Goal: Task Accomplishment & Management: Manage account settings

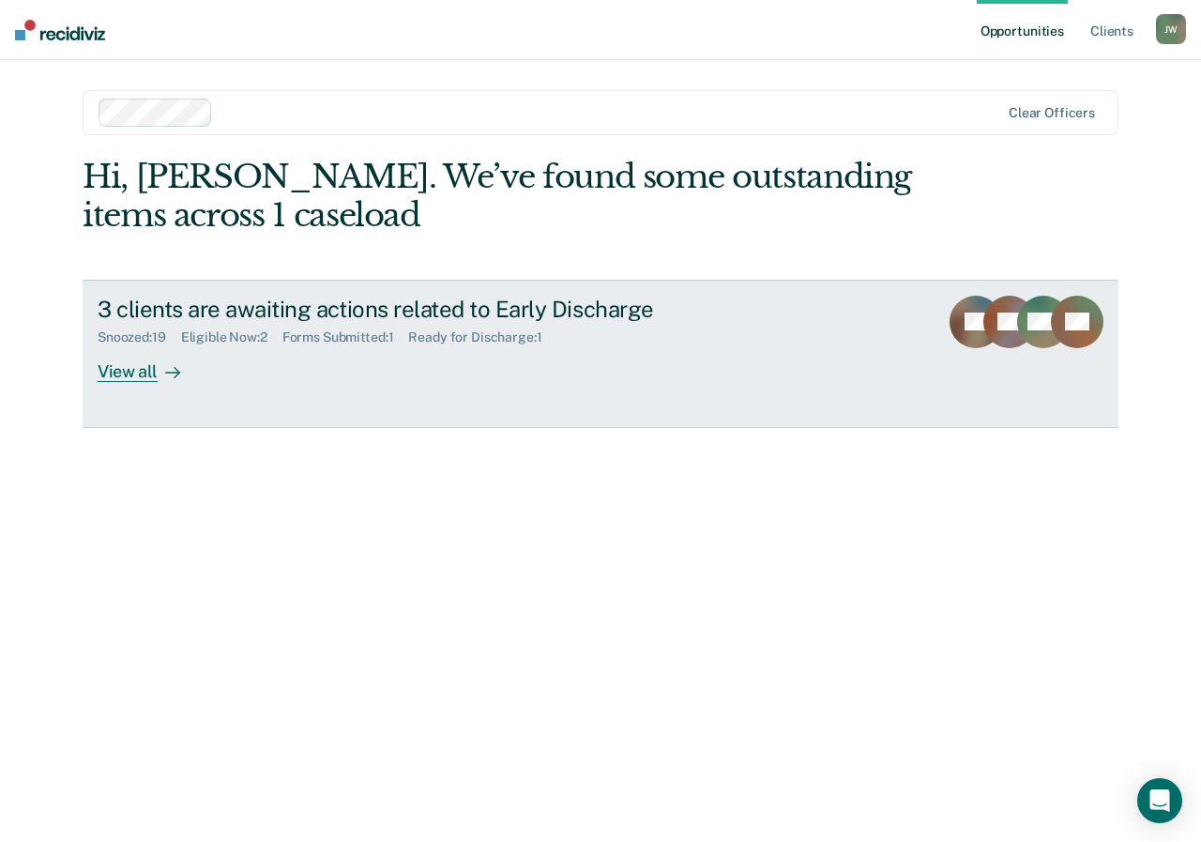
click at [131, 381] on div "View all" at bounding box center [150, 363] width 105 height 37
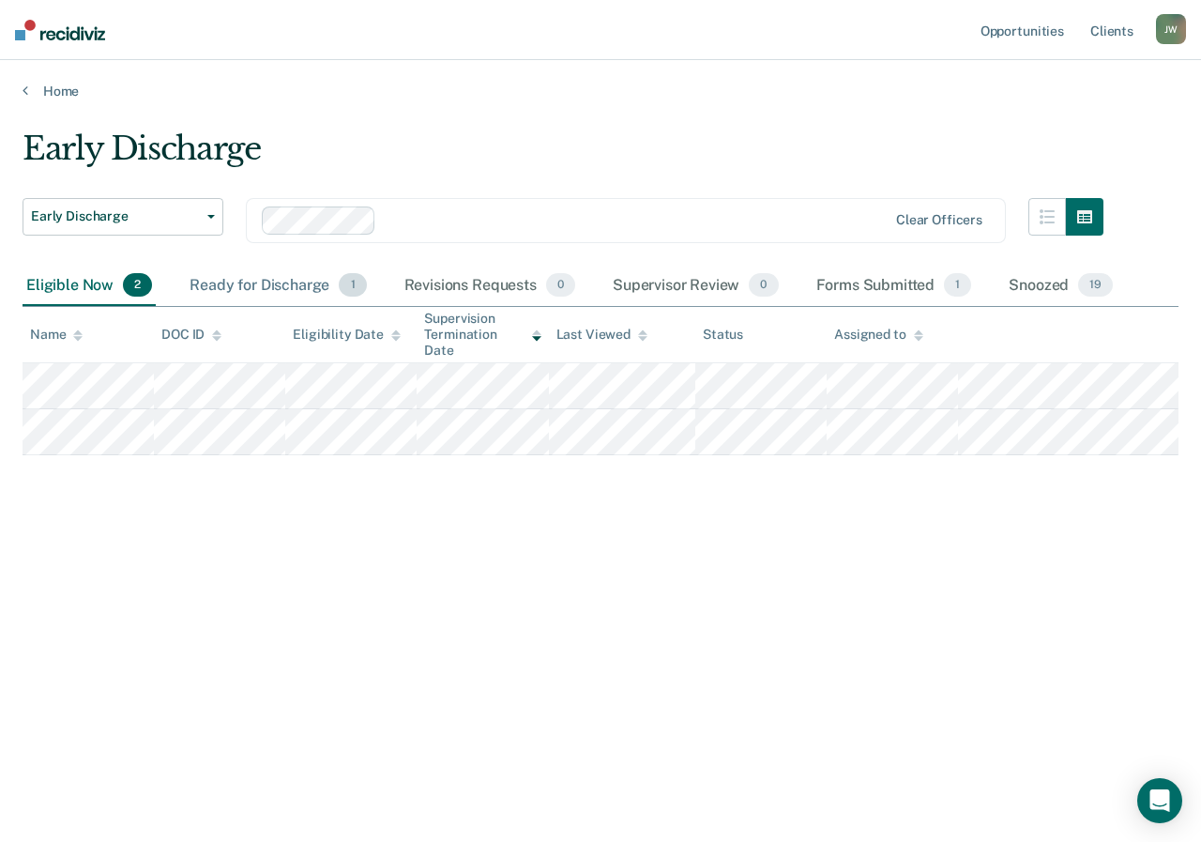
click at [281, 284] on div "Ready for Discharge 1" at bounding box center [278, 286] width 184 height 41
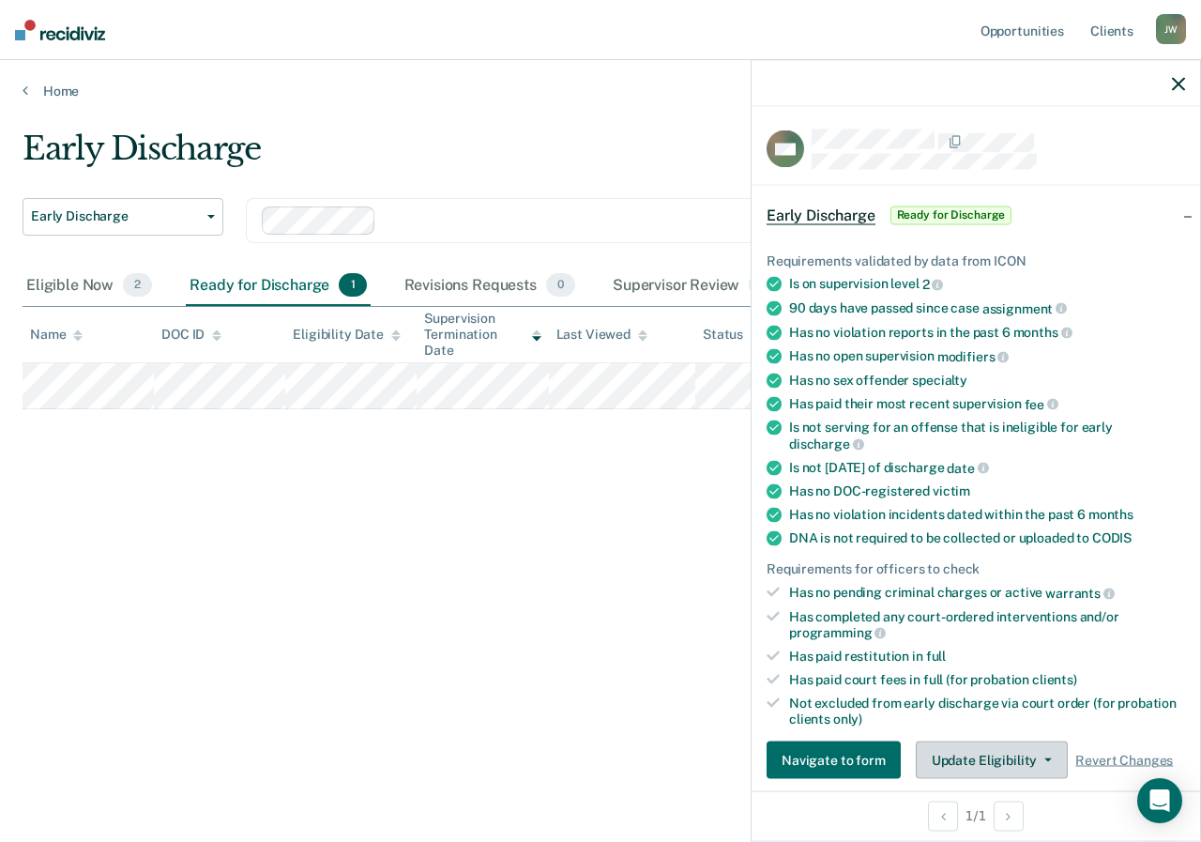
click at [1044, 758] on icon "button" at bounding box center [1048, 760] width 8 height 4
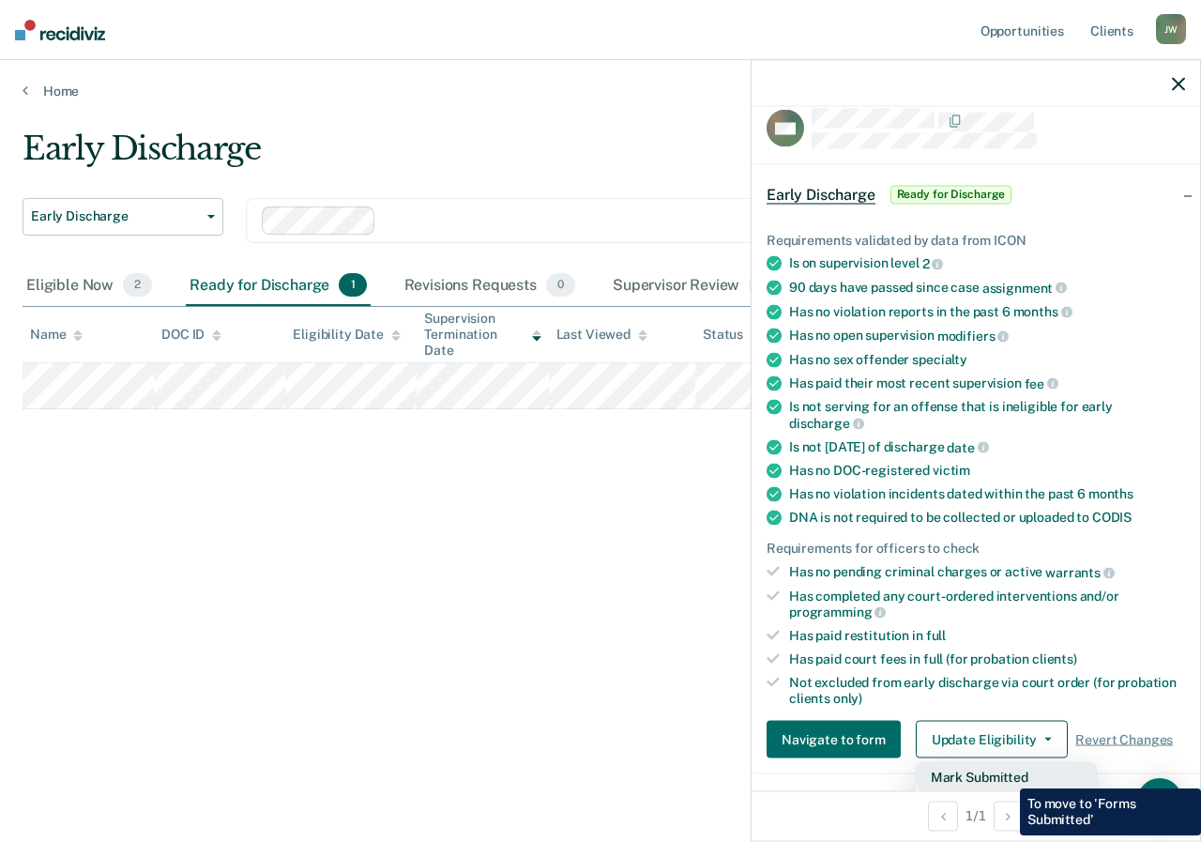
click at [1006, 774] on button "Mark Submitted" at bounding box center [1006, 777] width 181 height 30
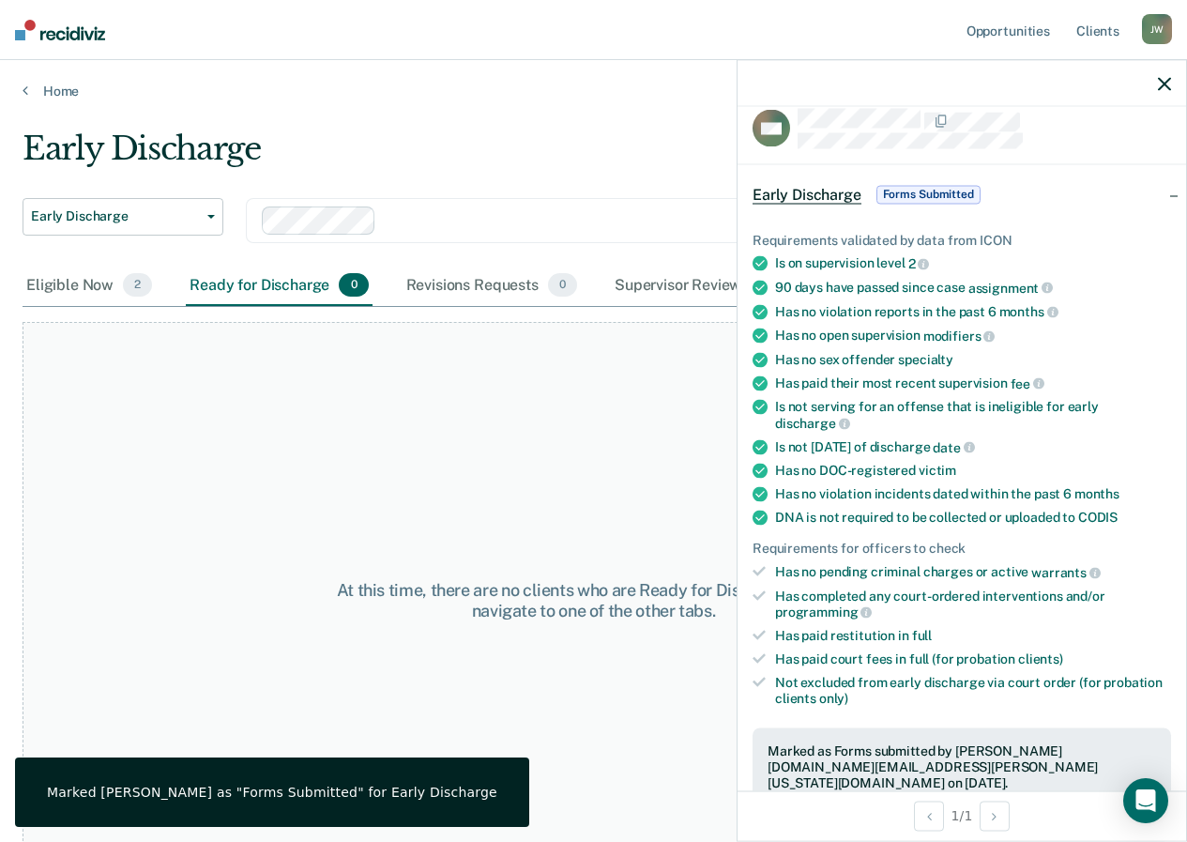
click at [1163, 81] on icon "button" at bounding box center [1164, 83] width 13 height 13
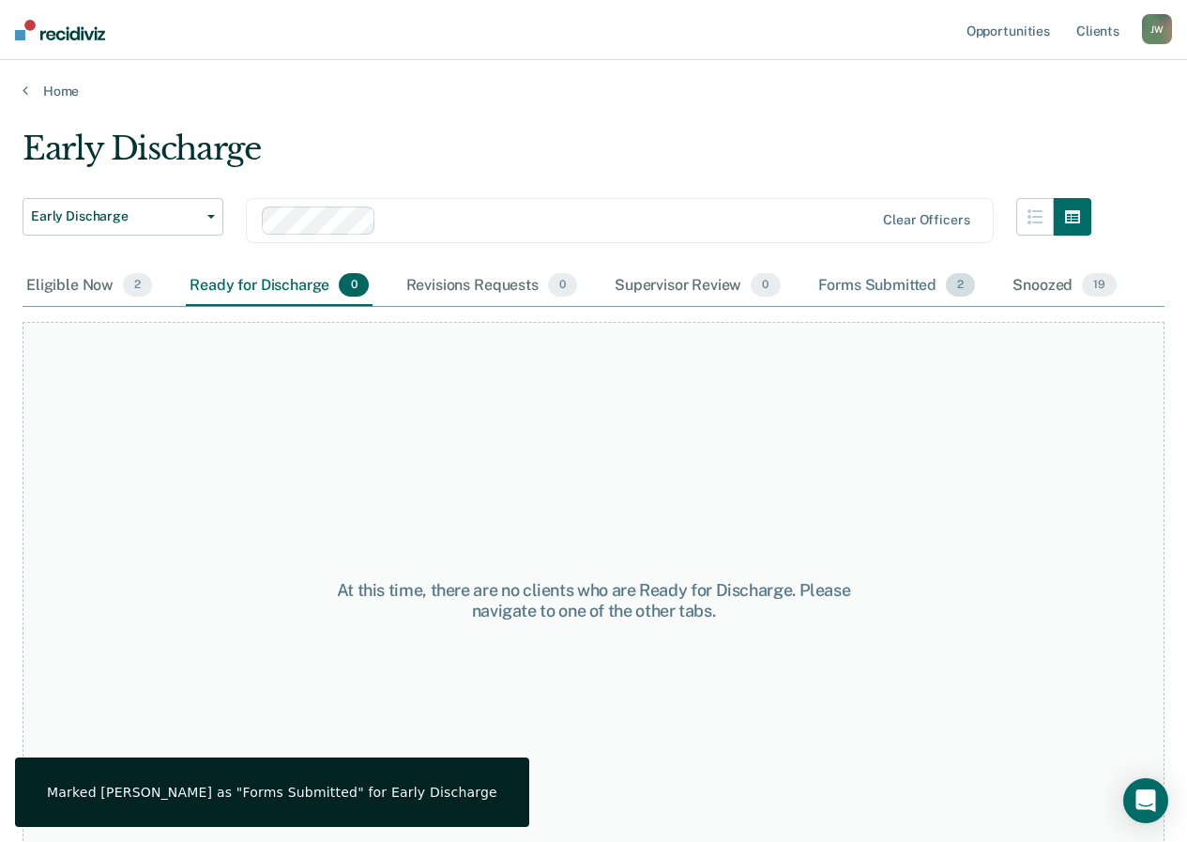
click at [880, 281] on div "Forms Submitted 2" at bounding box center [896, 286] width 165 height 41
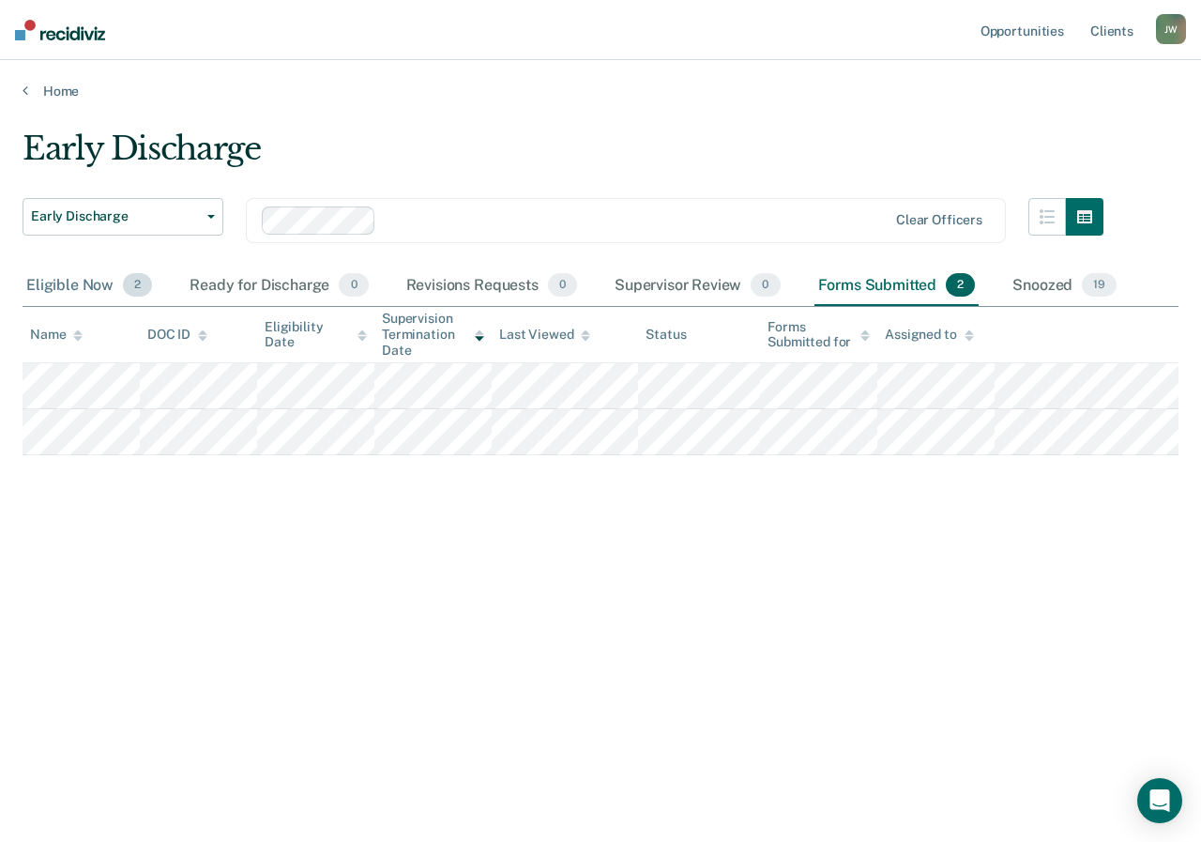
click at [75, 281] on div "Eligible Now 2" at bounding box center [89, 286] width 133 height 41
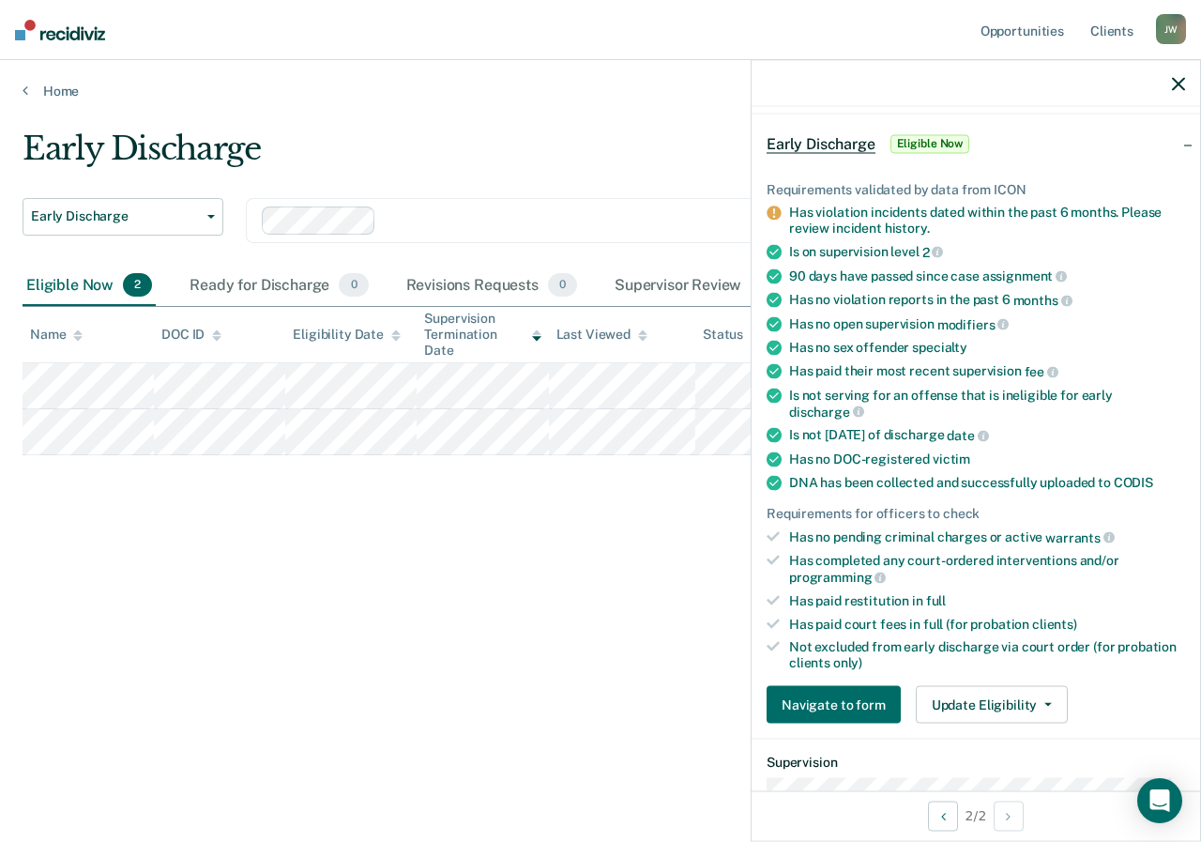
scroll to position [188, 0]
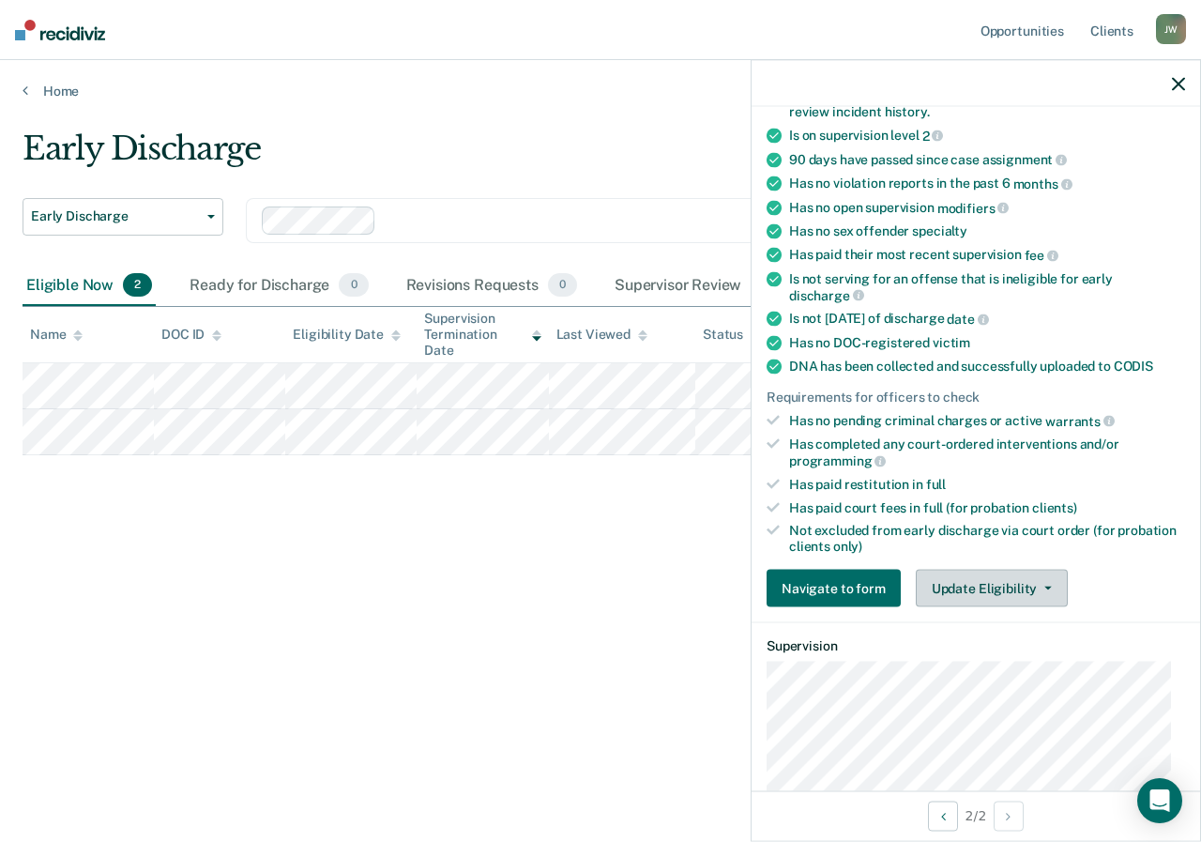
click at [1044, 586] on icon "button" at bounding box center [1048, 588] width 8 height 4
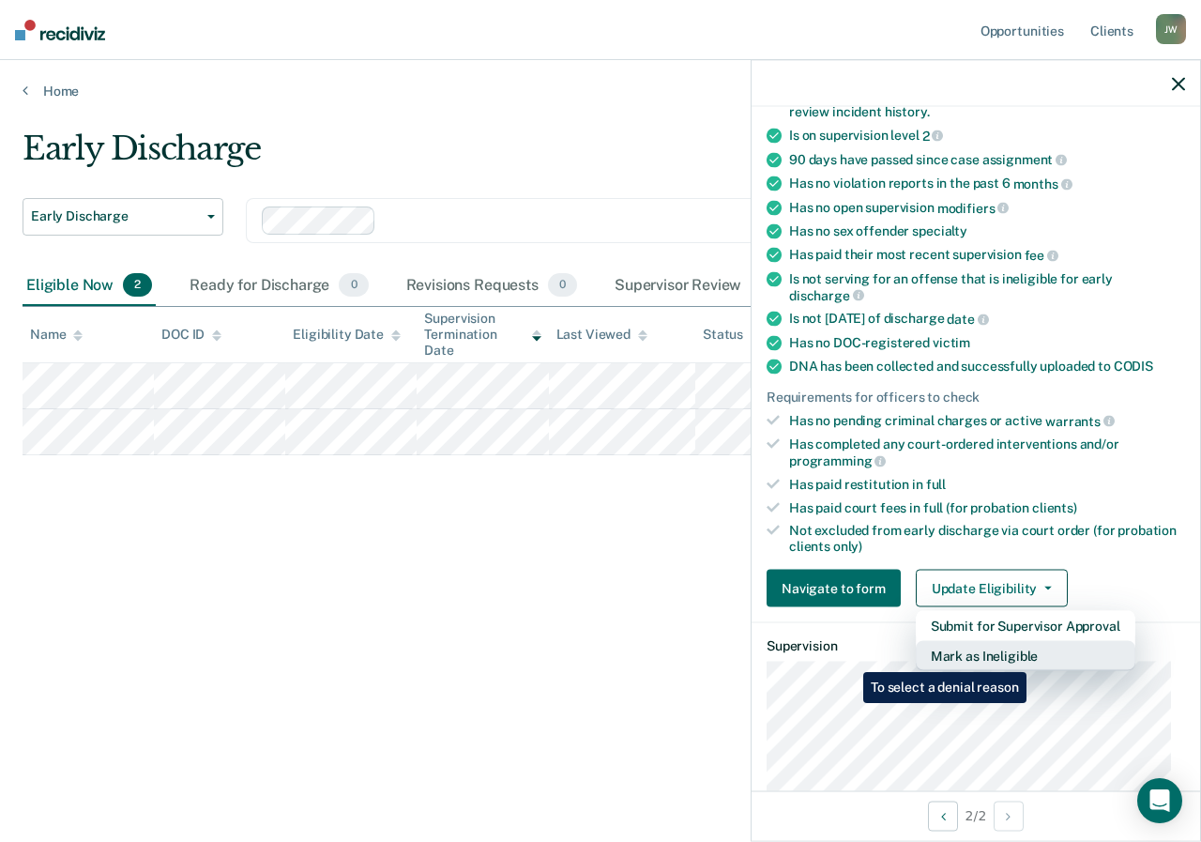
click at [1030, 658] on button "Mark as Ineligible" at bounding box center [1026, 656] width 220 height 30
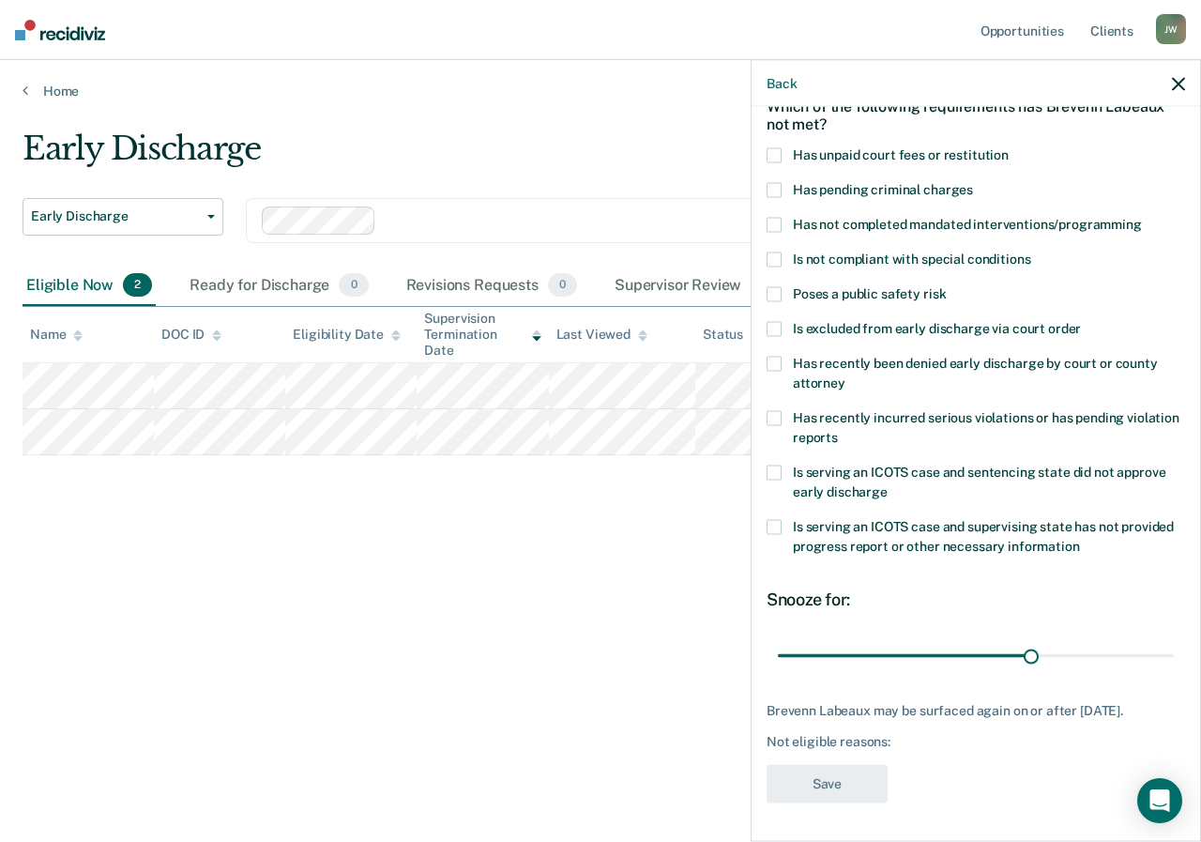
click at [771, 148] on span at bounding box center [774, 155] width 15 height 15
click at [850, 784] on button "Save" at bounding box center [827, 784] width 121 height 38
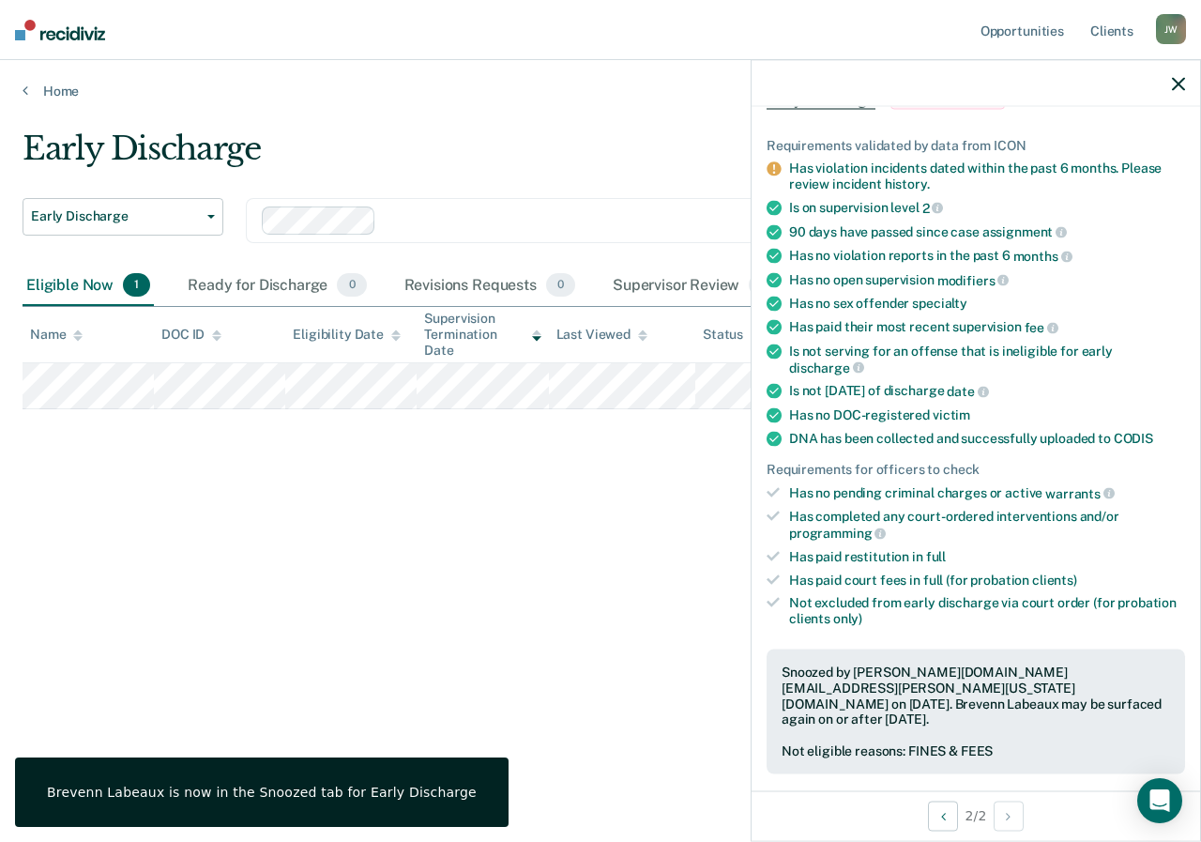
click at [1180, 85] on icon "button" at bounding box center [1178, 83] width 13 height 13
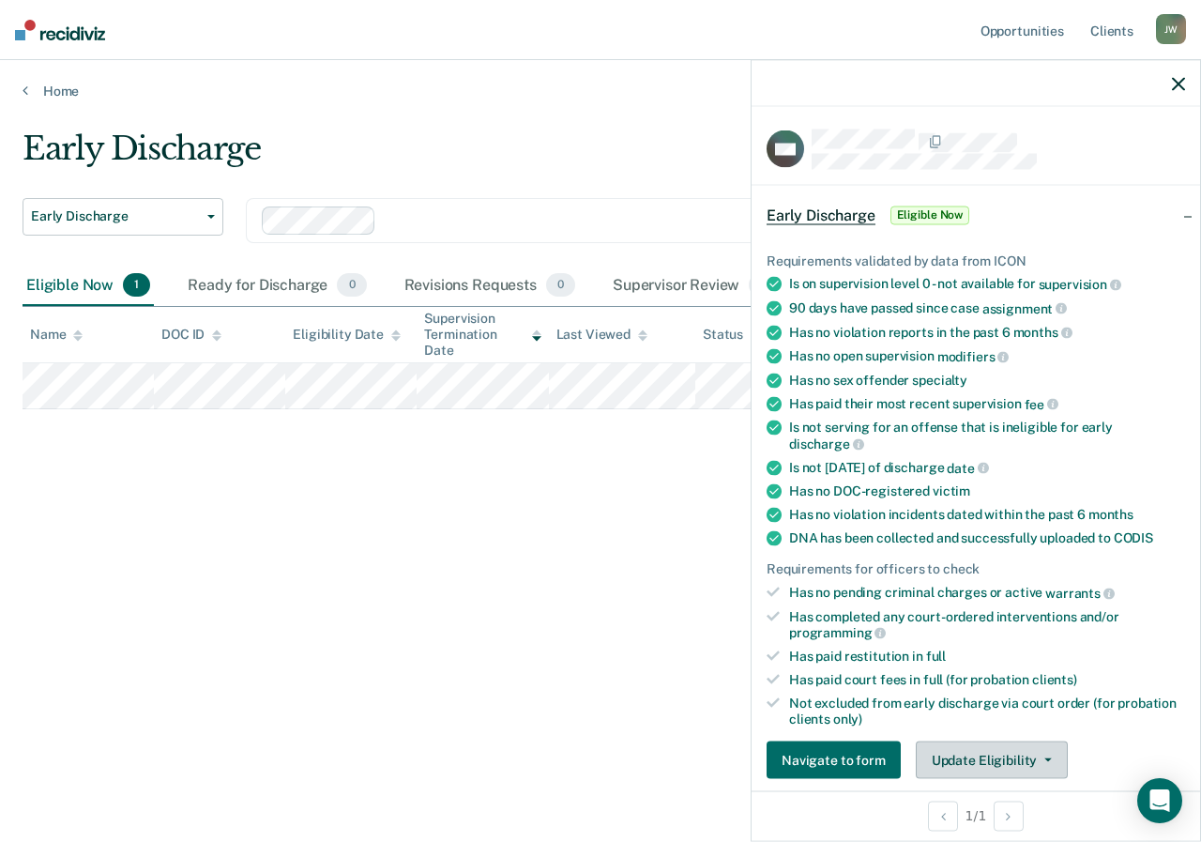
click at [1046, 753] on button "Update Eligibility" at bounding box center [992, 760] width 152 height 38
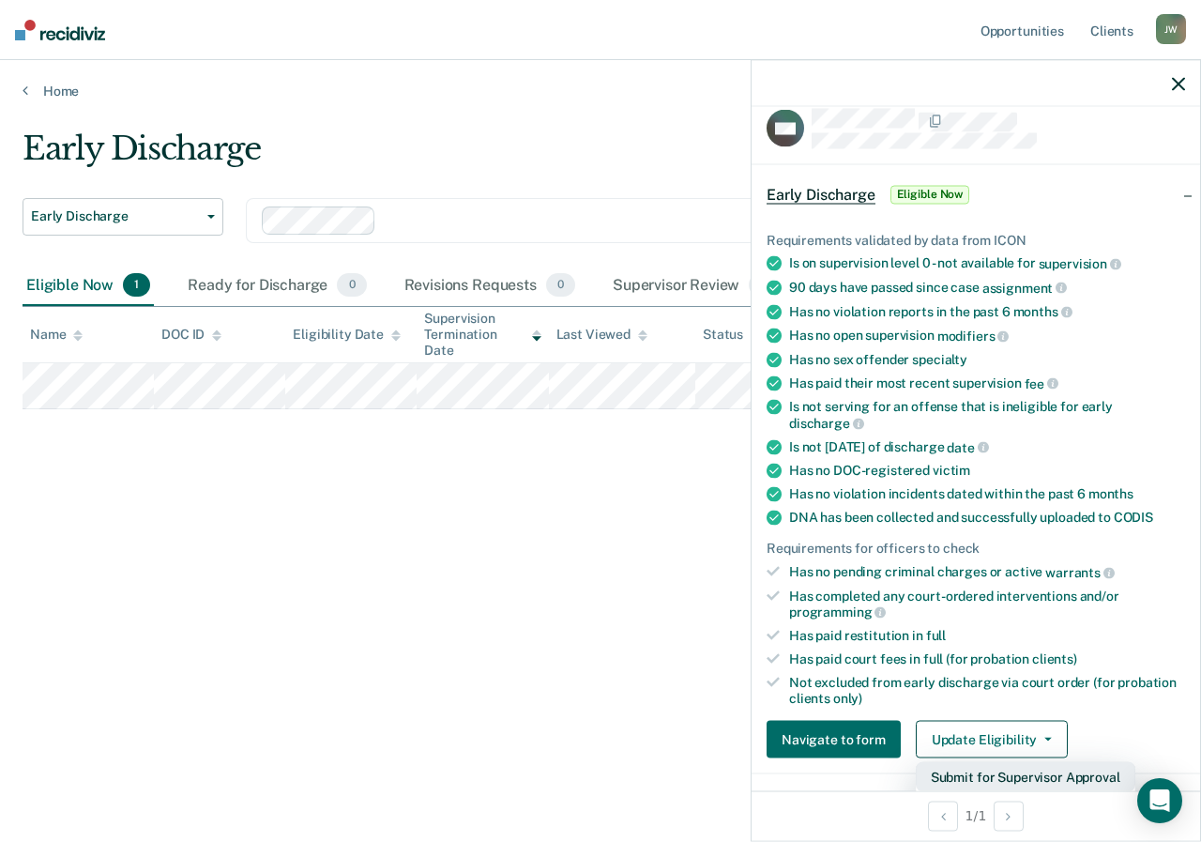
scroll to position [208, 0]
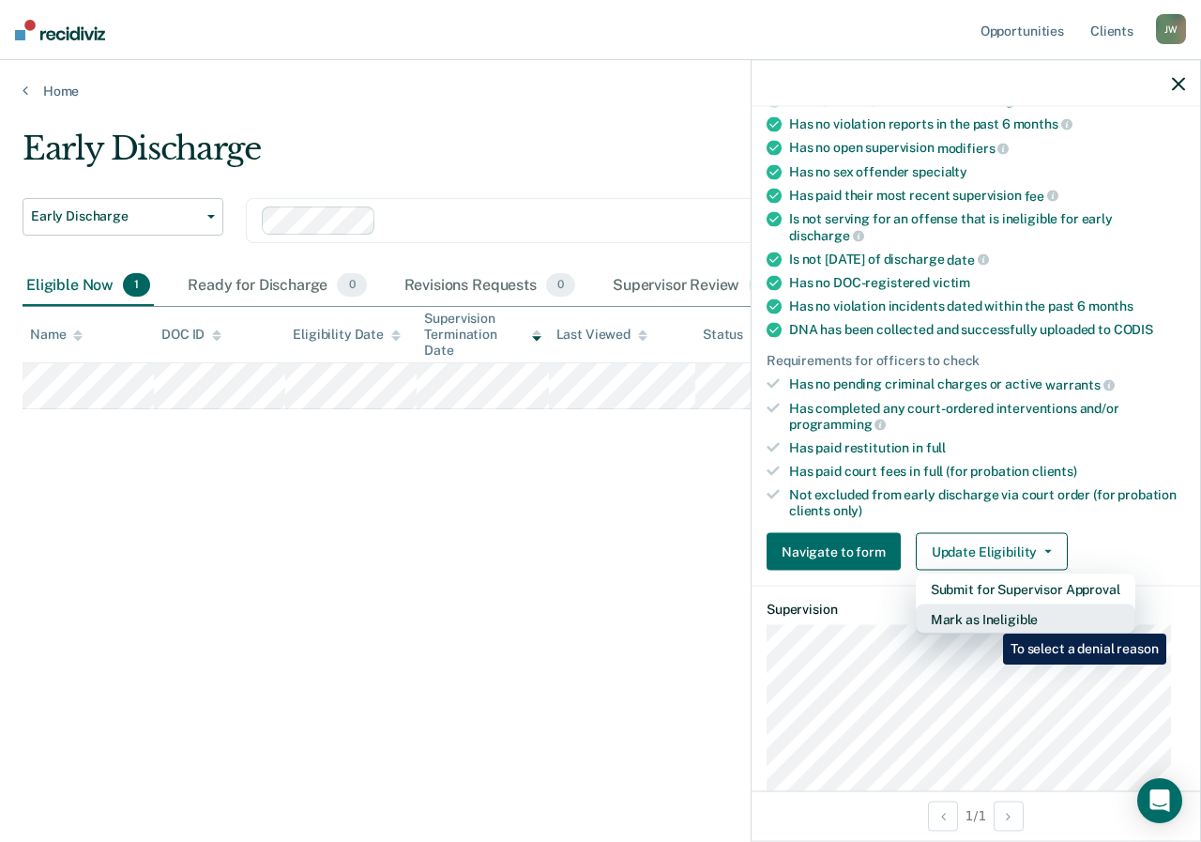
click at [989, 619] on button "Mark as Ineligible" at bounding box center [1026, 619] width 220 height 30
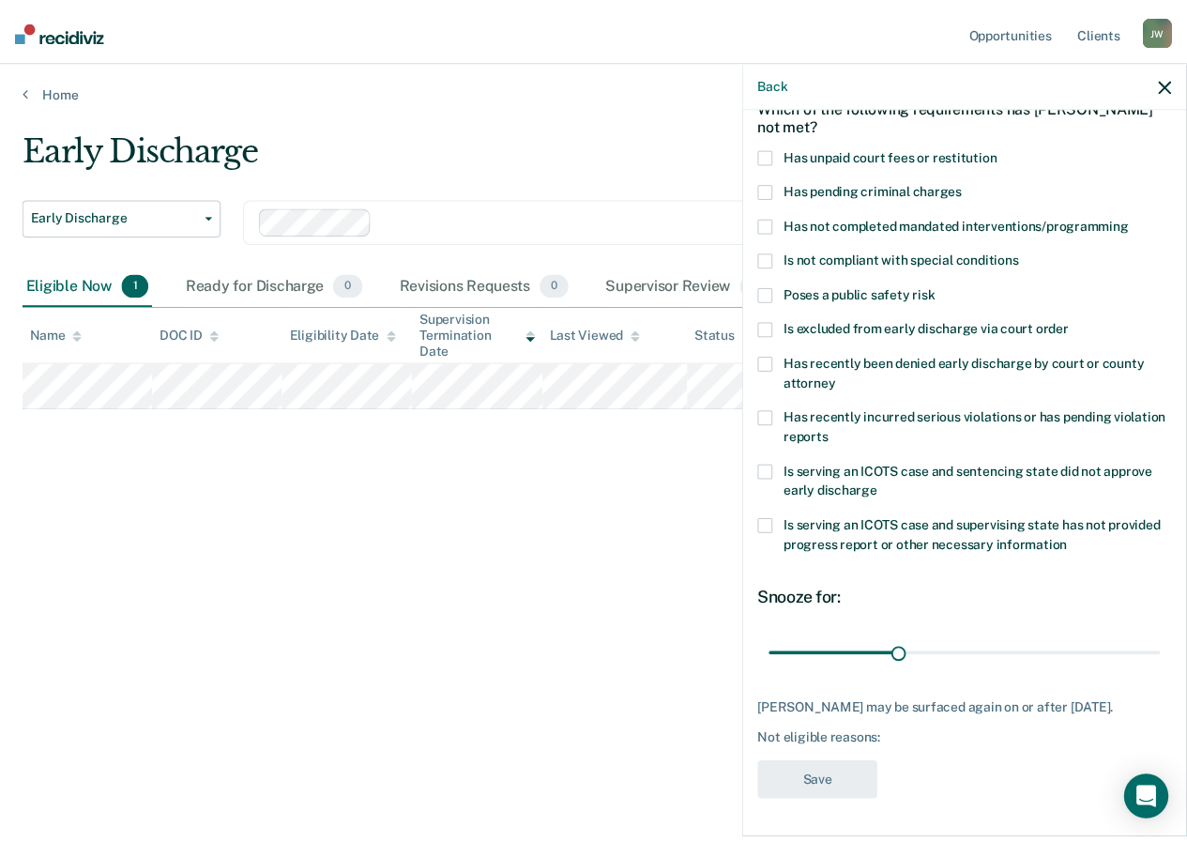
scroll to position [115, 0]
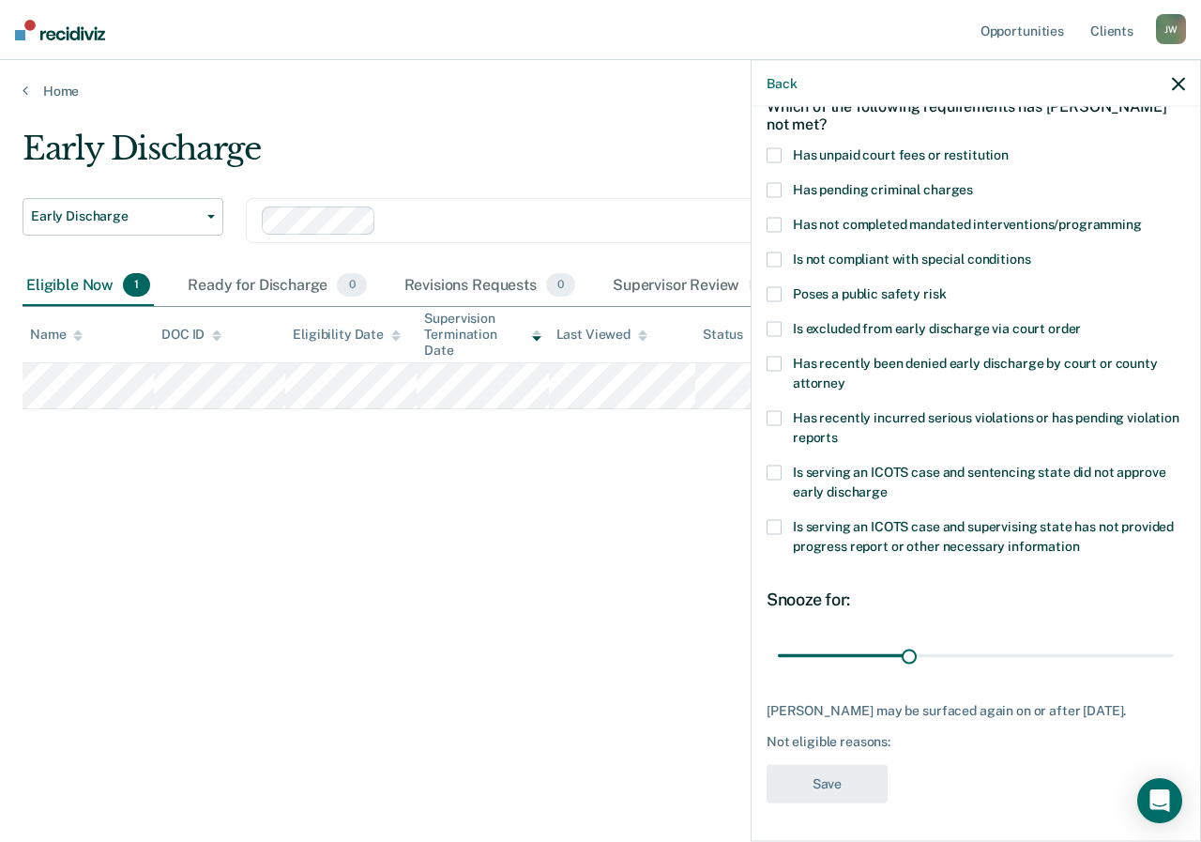
click at [783, 148] on label "Has unpaid court fees or restitution" at bounding box center [976, 158] width 418 height 20
click at [836, 772] on button "Save" at bounding box center [827, 784] width 121 height 38
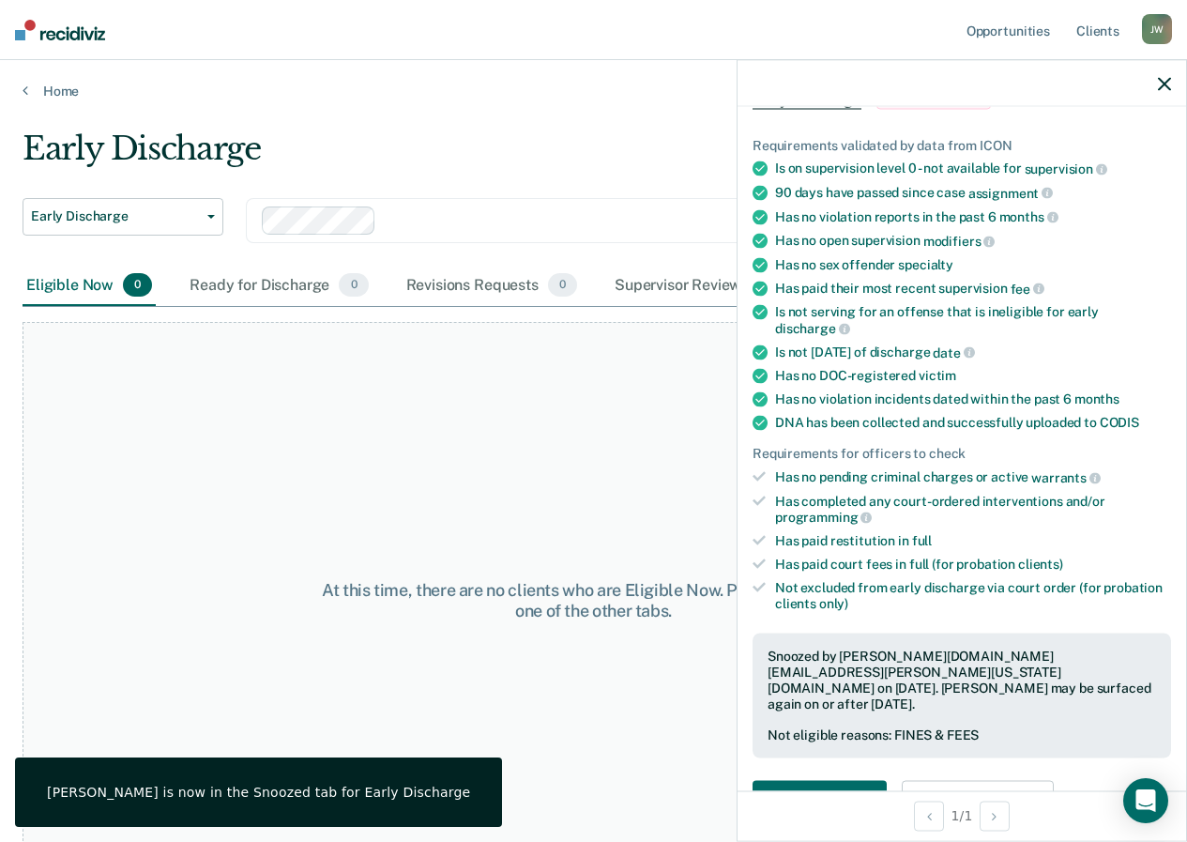
click at [1163, 84] on icon "button" at bounding box center [1164, 83] width 13 height 13
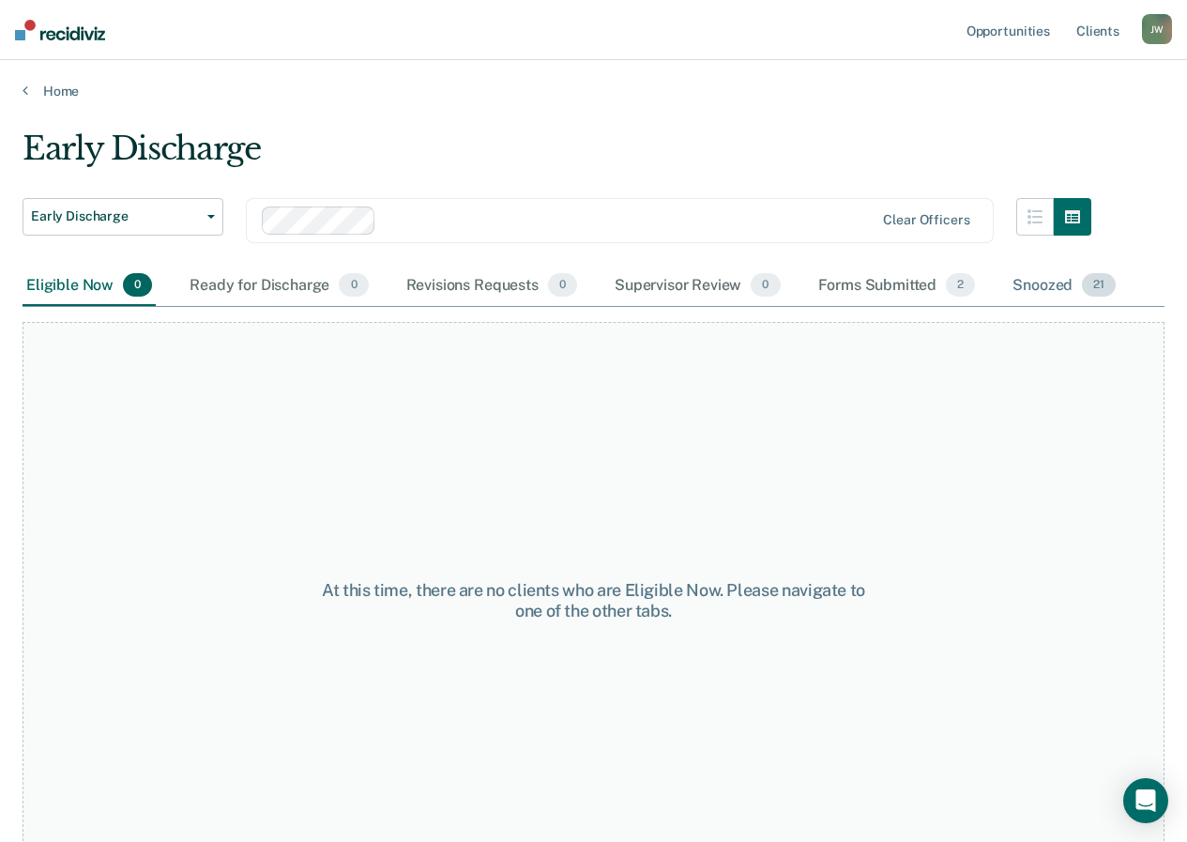
click at [1027, 284] on div "Snoozed 21" at bounding box center [1064, 286] width 111 height 41
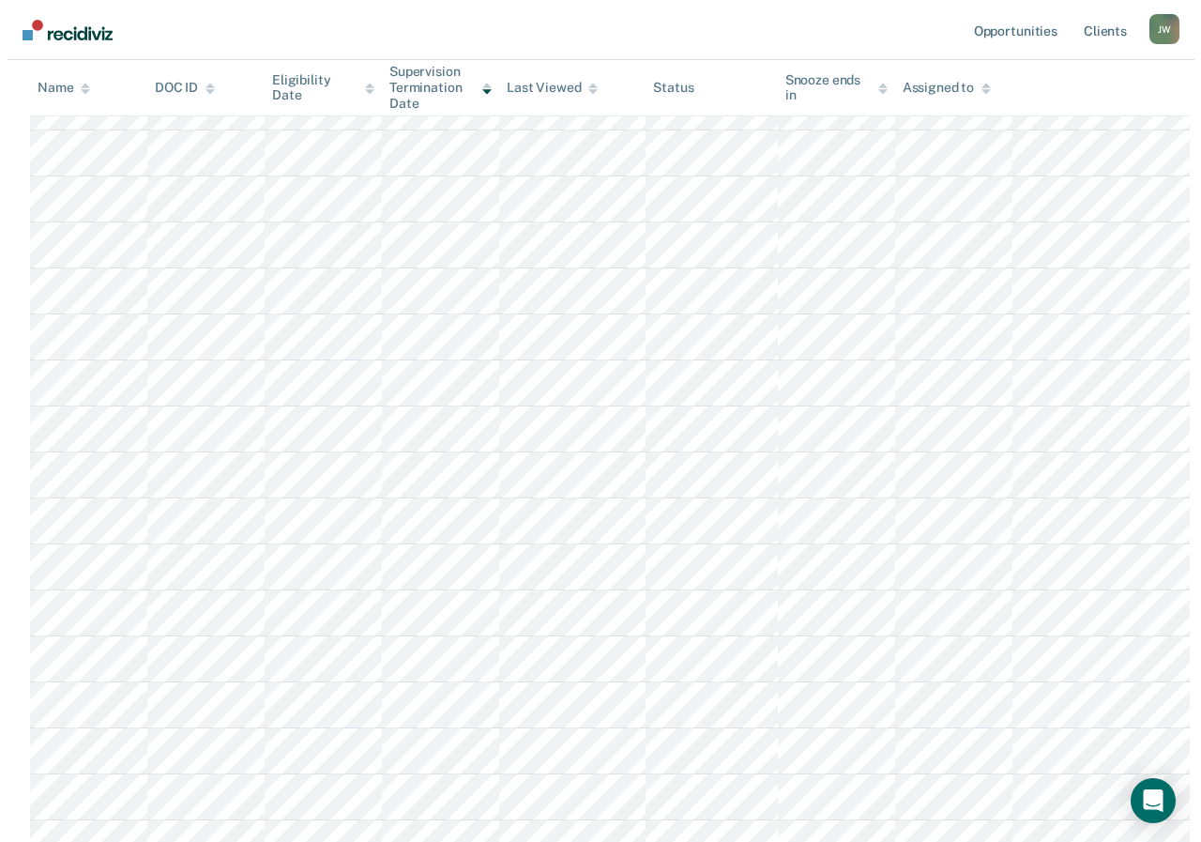
scroll to position [0, 0]
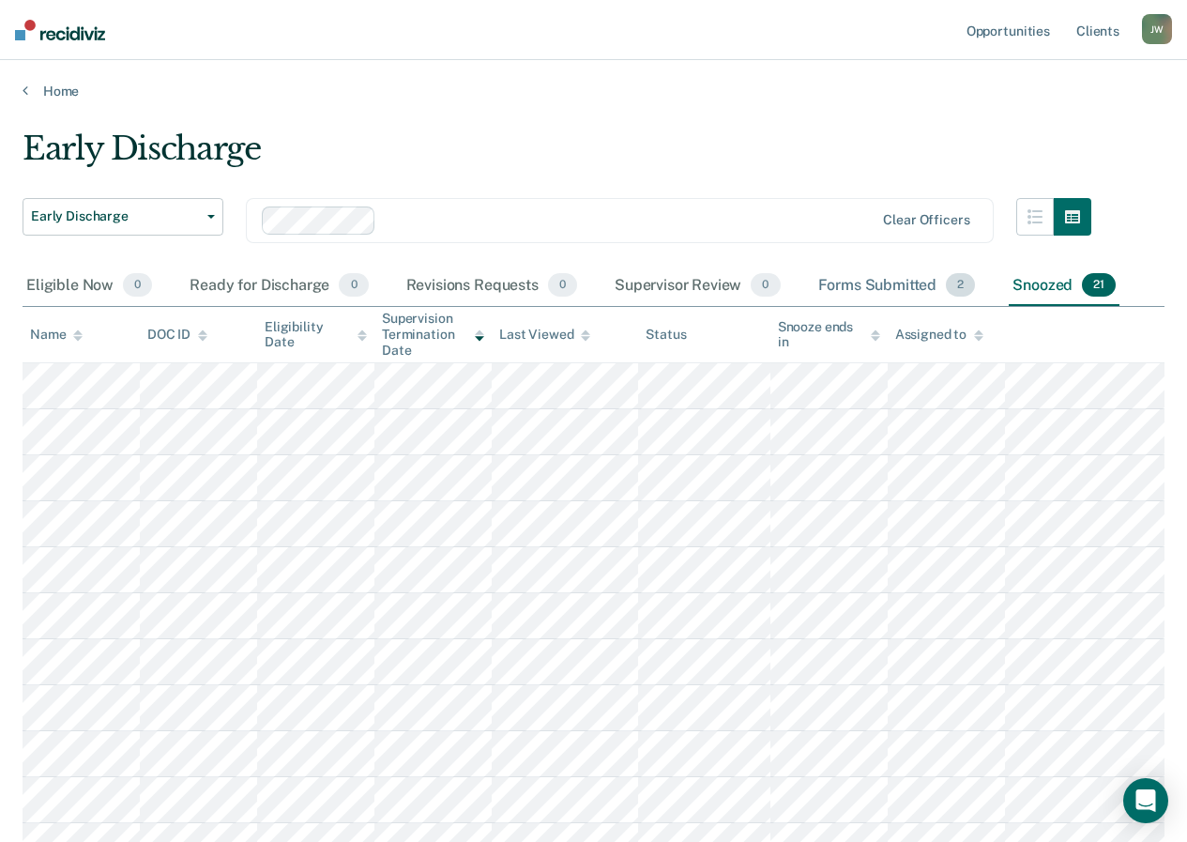
click at [872, 279] on div "Forms Submitted 2" at bounding box center [896, 286] width 165 height 41
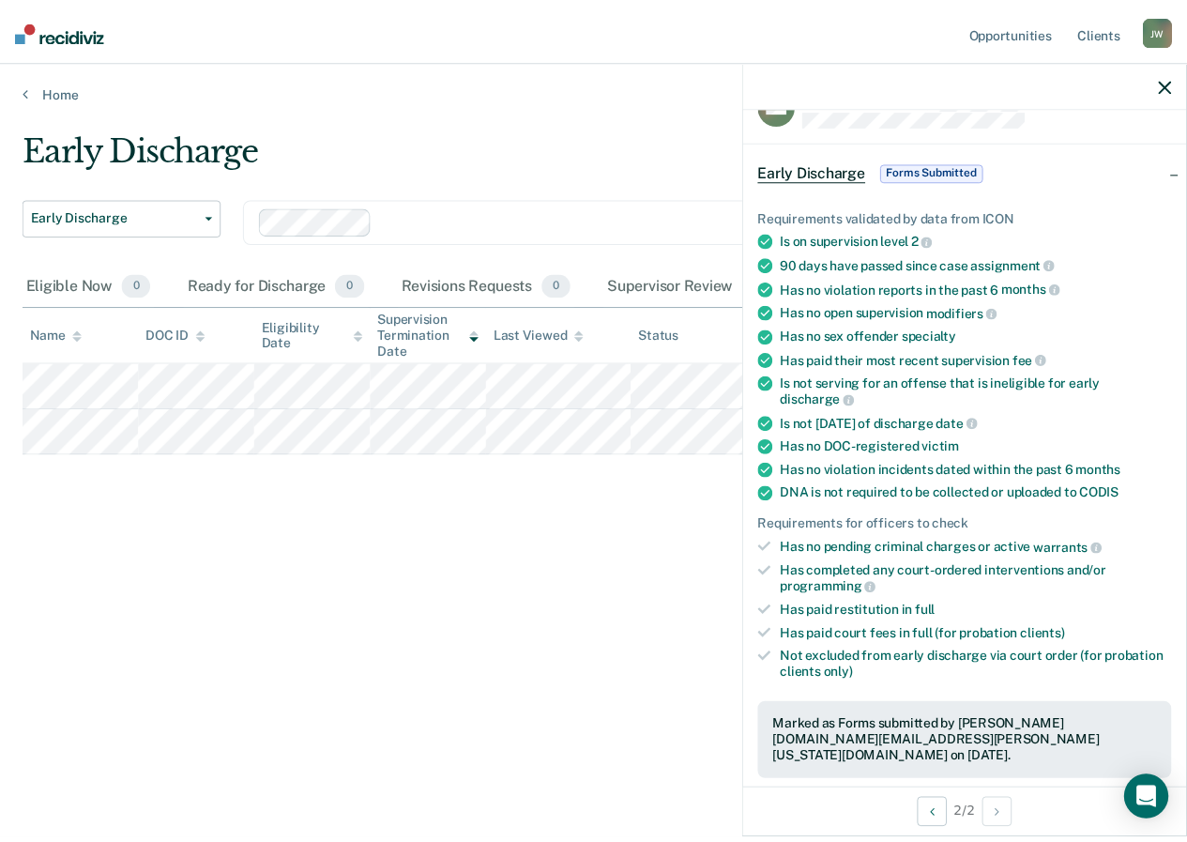
scroll to position [60, 0]
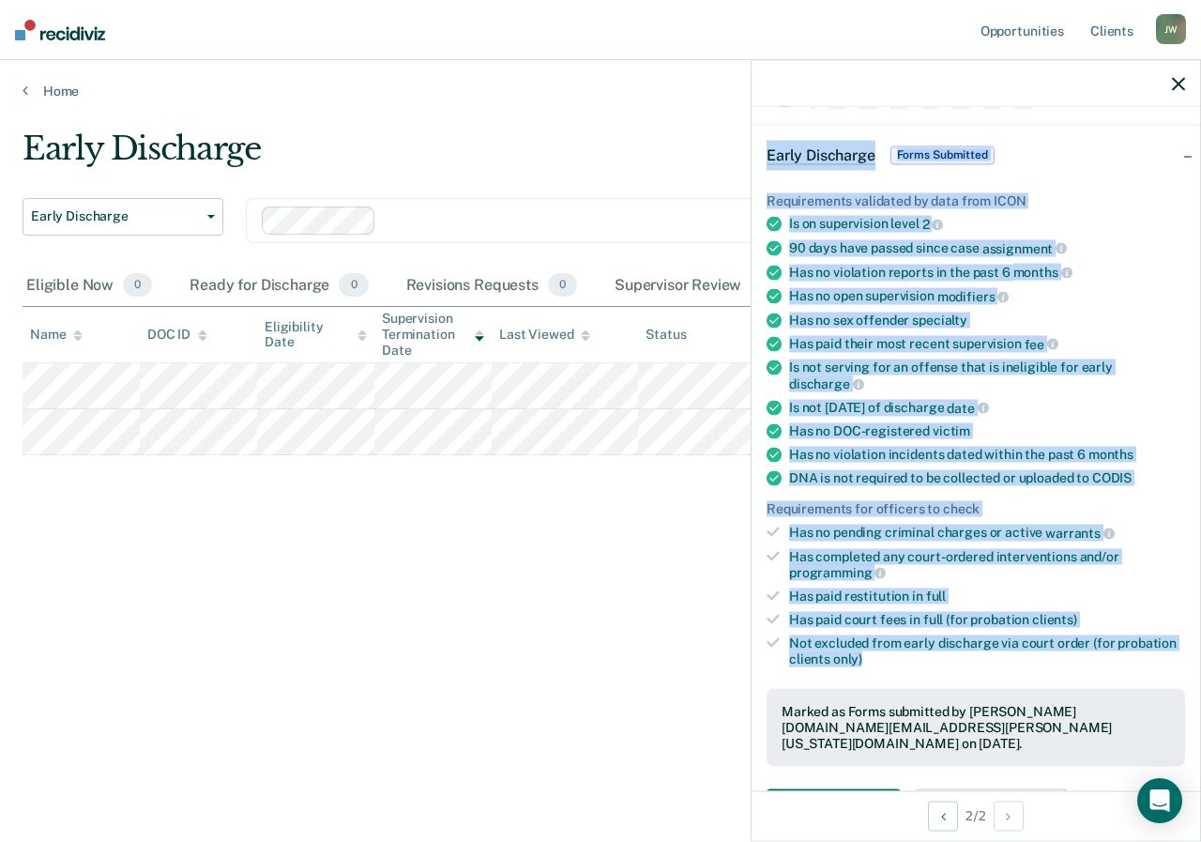
drag, startPoint x: 765, startPoint y: 149, endPoint x: 1145, endPoint y: 652, distance: 630.3
click at [1145, 652] on div "Early Discharge Forms Submitted Requirements validated by data from ICON Is on …" at bounding box center [976, 483] width 449 height 716
copy div "Early Discharge Forms Submitted Requirements validated by data from ICON Is on …"
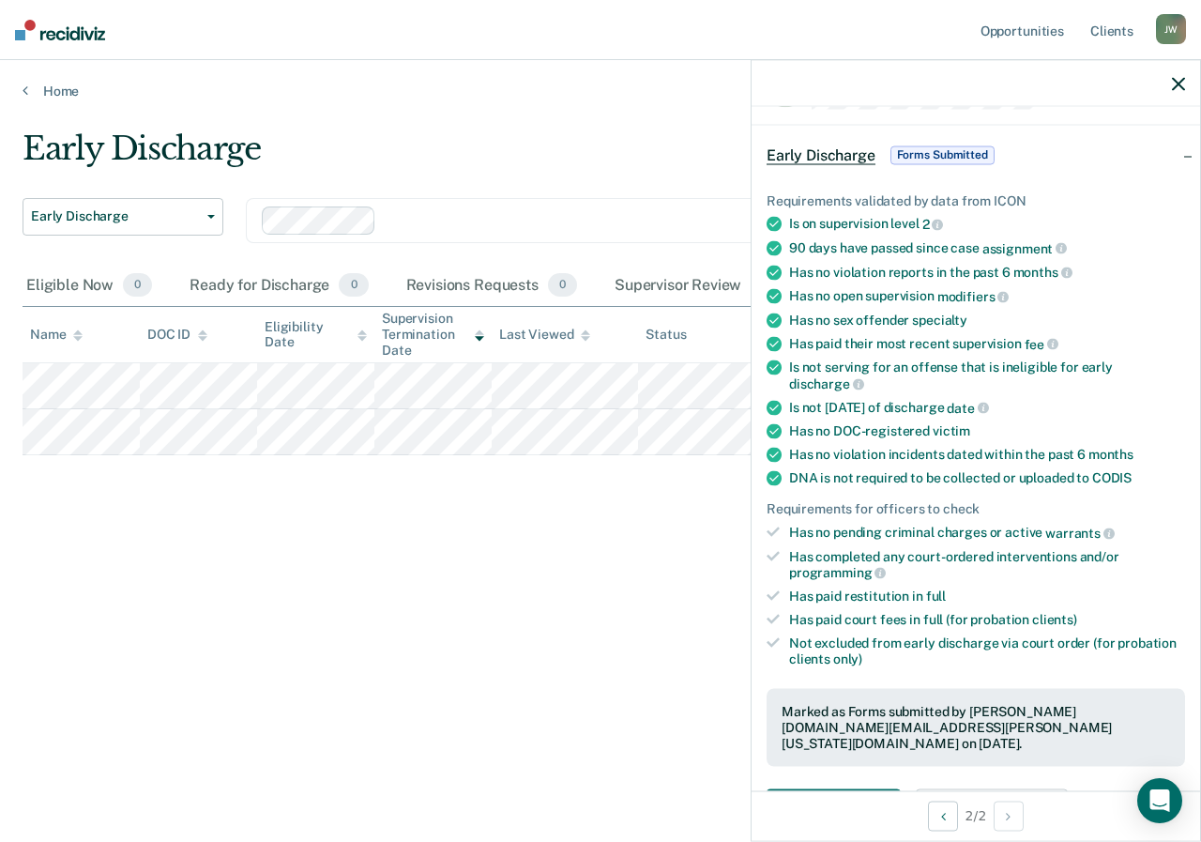
click at [566, 119] on main "Early Discharge Early Discharge Early Discharge Clear officers Eligible Now 0 R…" at bounding box center [600, 467] width 1201 height 737
click at [1178, 79] on icon "button" at bounding box center [1178, 83] width 13 height 13
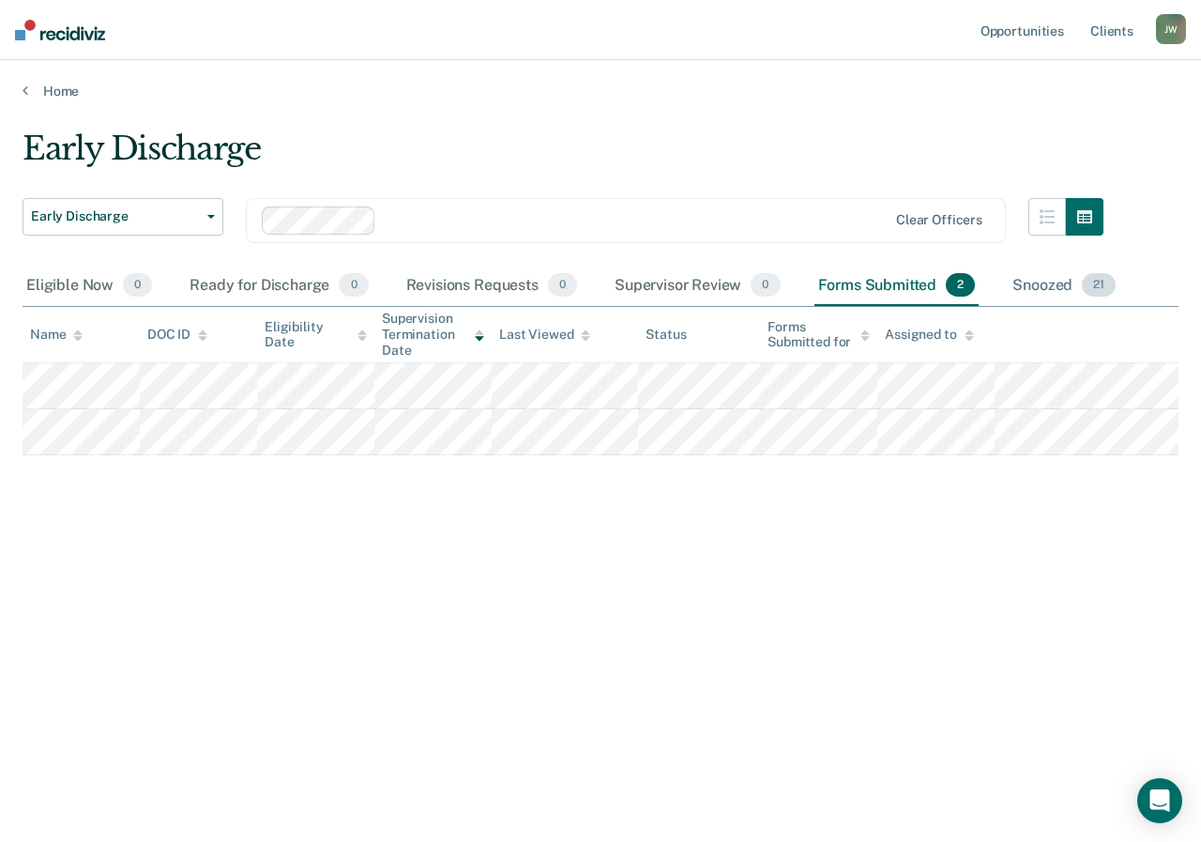
click at [1051, 287] on div "Snoozed 21" at bounding box center [1064, 286] width 111 height 41
